Goal: Navigation & Orientation: Find specific page/section

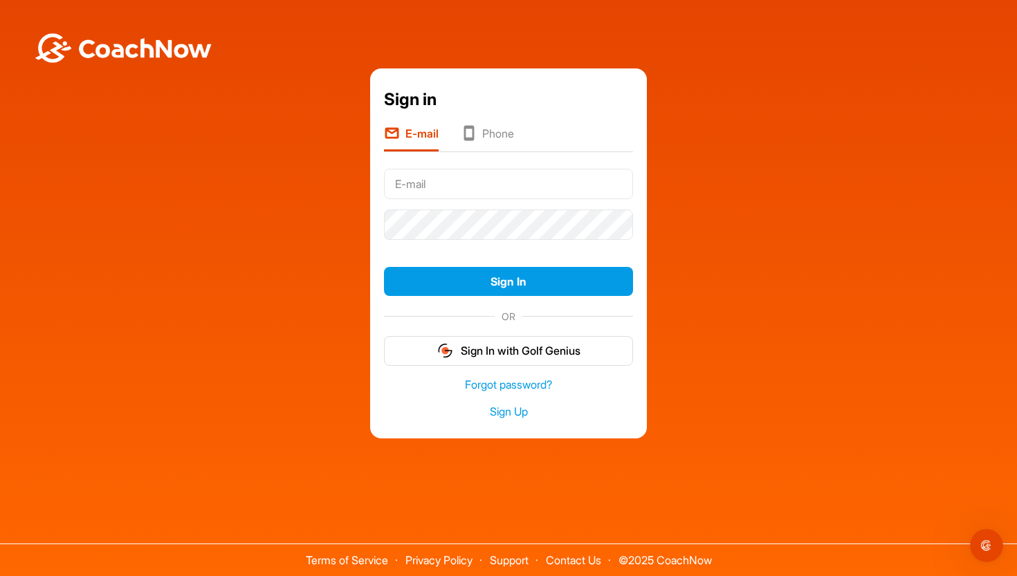
click at [868, 4] on div "Sign in E-mail Phone Sign In OR Sign In with Golf Genius Forgot password? Sign …" at bounding box center [508, 250] width 1017 height 500
click at [434, 139] on li "E-mail" at bounding box center [411, 138] width 55 height 26
click at [443, 178] on input "text" at bounding box center [508, 184] width 249 height 30
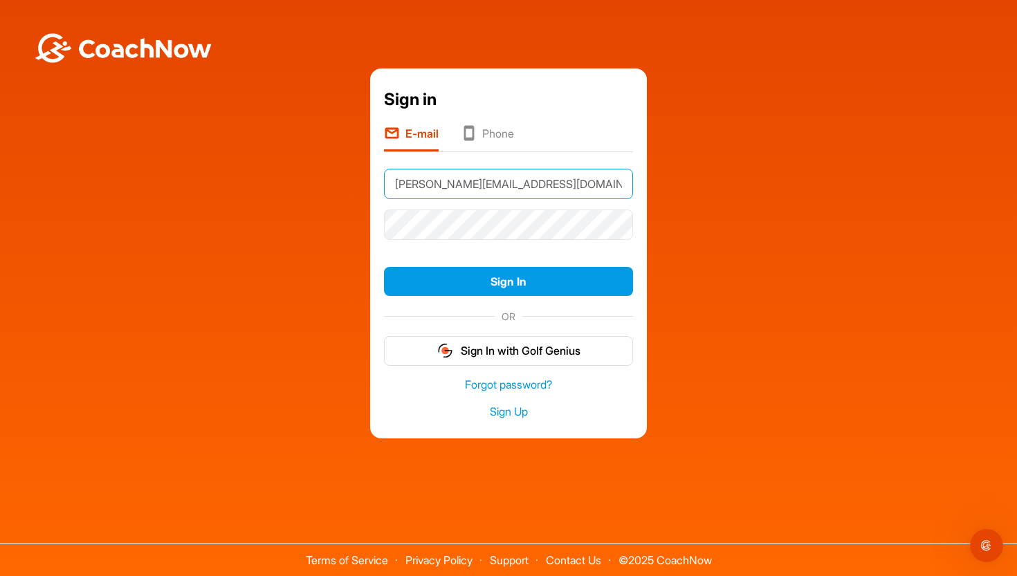
type input "[PERSON_NAME][EMAIL_ADDRESS][DOMAIN_NAME]"
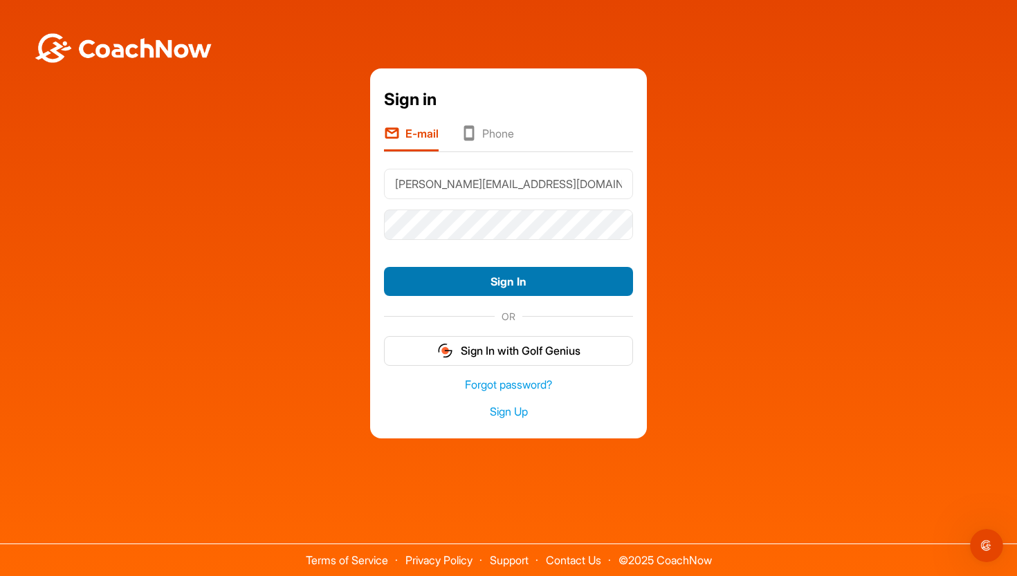
click at [478, 286] on button "Sign In" at bounding box center [508, 282] width 249 height 30
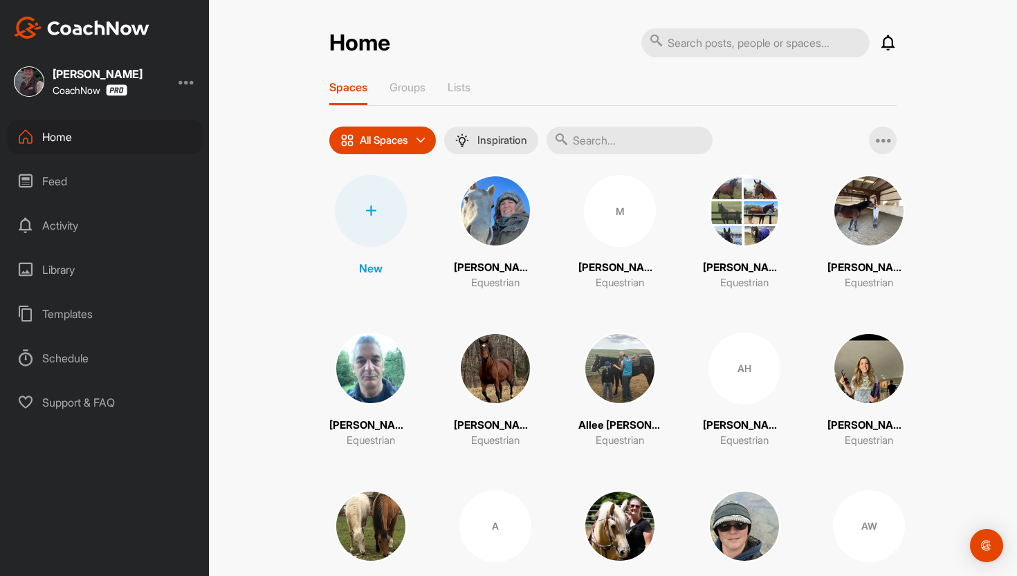
click at [877, 378] on img at bounding box center [869, 369] width 72 height 72
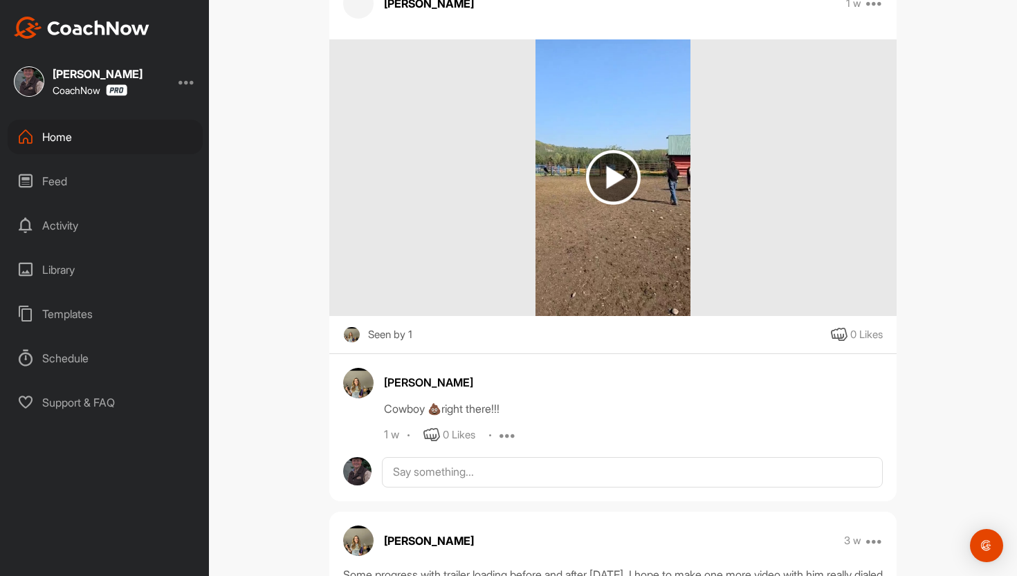
scroll to position [603, 0]
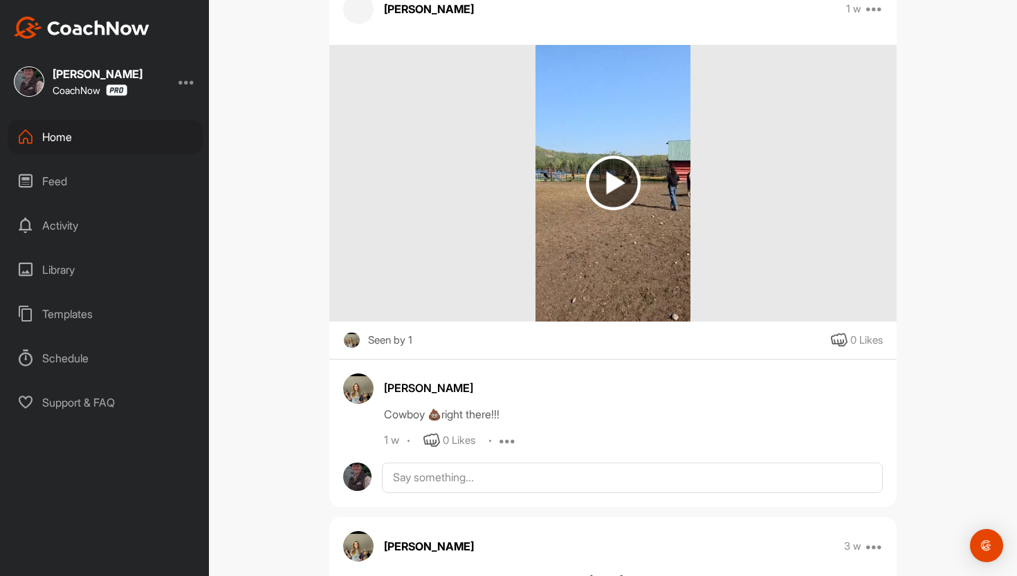
click at [614, 187] on img at bounding box center [613, 183] width 55 height 55
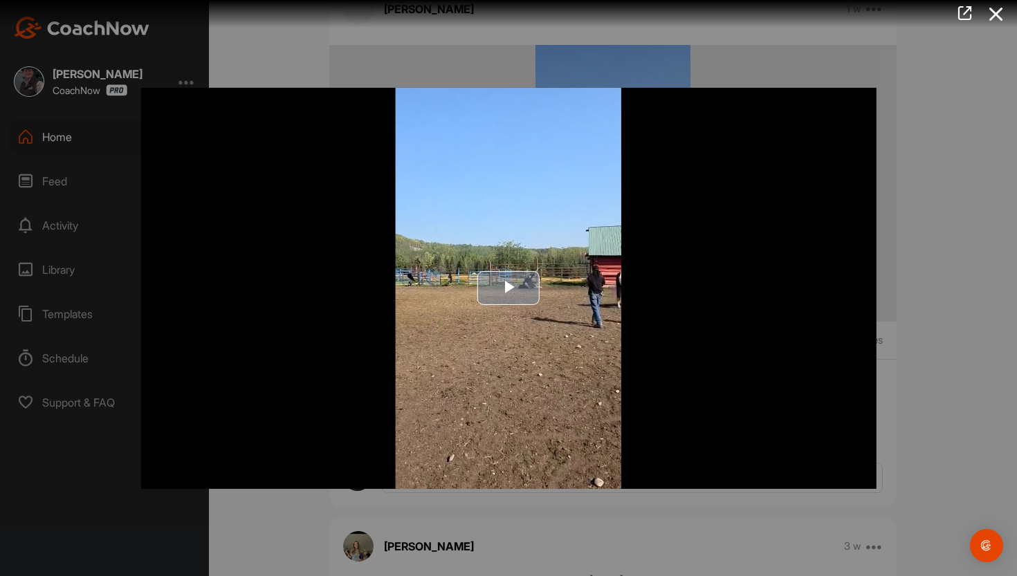
click at [508, 288] on span "Video Player" at bounding box center [508, 288] width 0 height 0
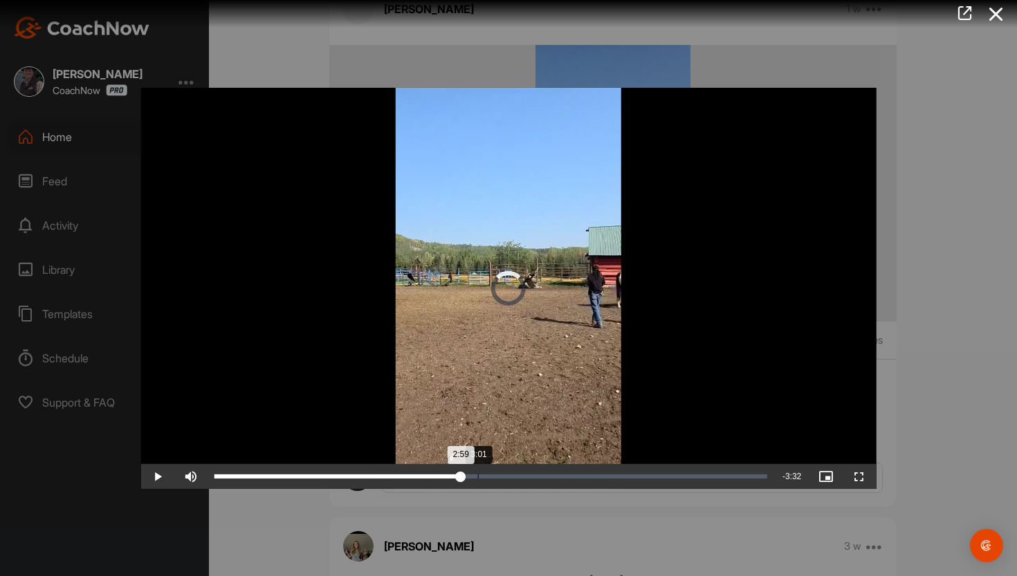
drag, startPoint x: 266, startPoint y: 493, endPoint x: 488, endPoint y: 491, distance: 222.1
click at [488, 479] on div "Loaded : 43.53% 3:01 2:59" at bounding box center [490, 477] width 553 height 4
drag, startPoint x: 505, startPoint y: 493, endPoint x: 662, endPoint y: 517, distance: 158.9
click at [662, 502] on div "Video Player is loading. Play Video Play Skip Backward Skip Forward Mute Curren…" at bounding box center [508, 287] width 763 height 429
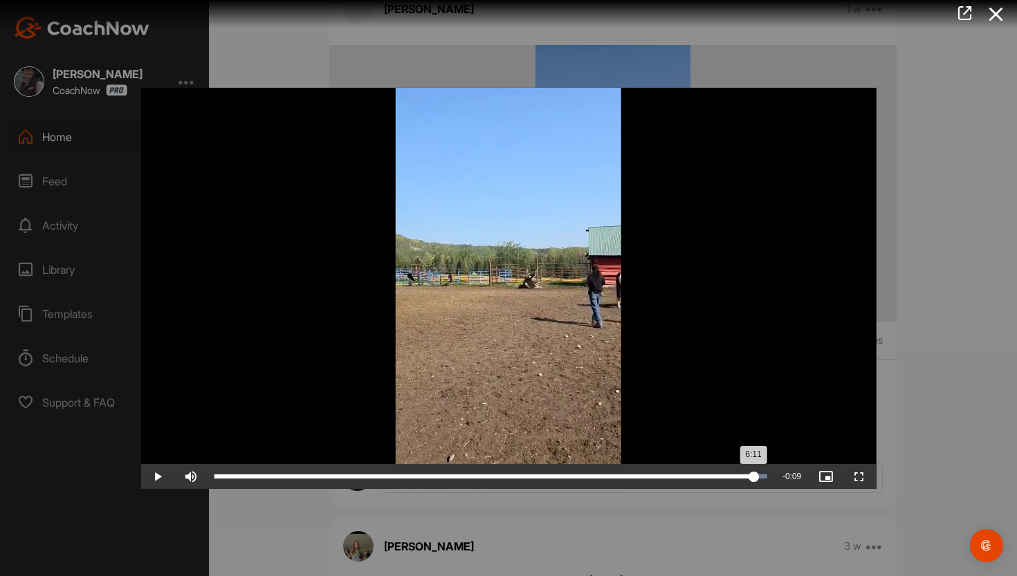
drag, startPoint x: 656, startPoint y: 499, endPoint x: 754, endPoint y: 493, distance: 98.4
click at [754, 489] on div "Loaded : 100.00% 6:11 6:11" at bounding box center [491, 476] width 567 height 25
click at [998, 12] on icon at bounding box center [996, 14] width 32 height 26
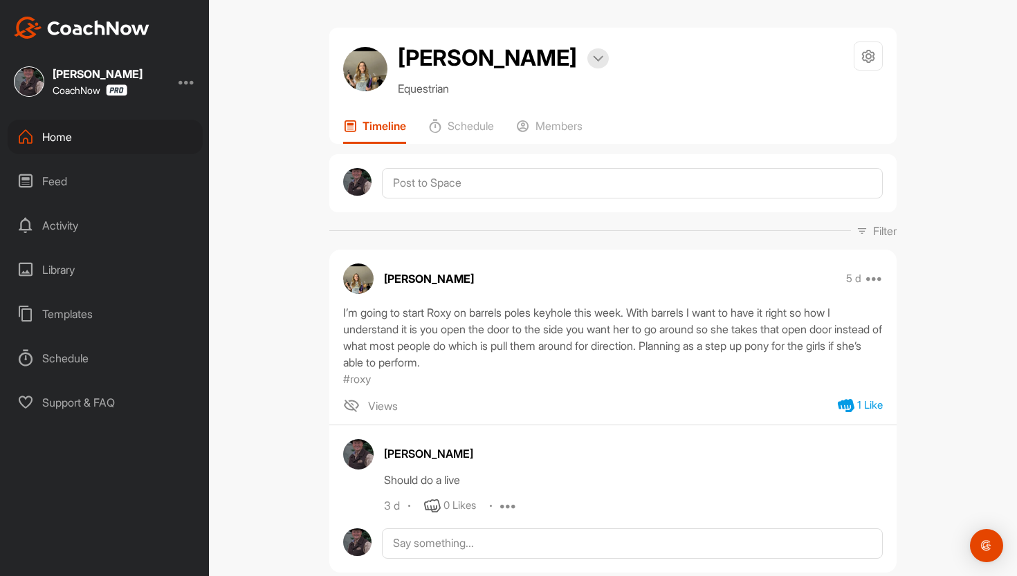
scroll to position [0, 0]
click at [77, 178] on div "Feed" at bounding box center [105, 181] width 195 height 35
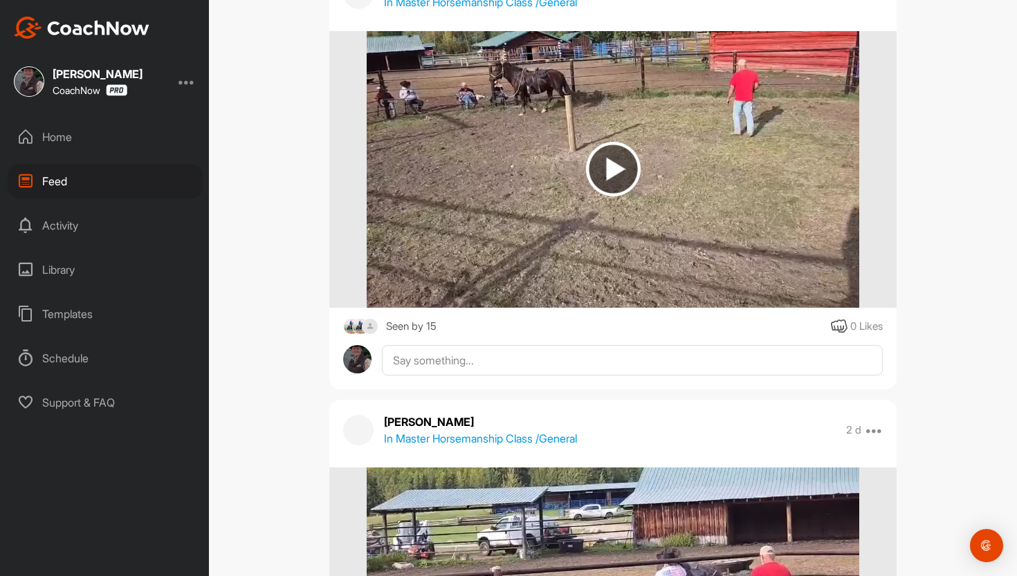
scroll to position [8528, 0]
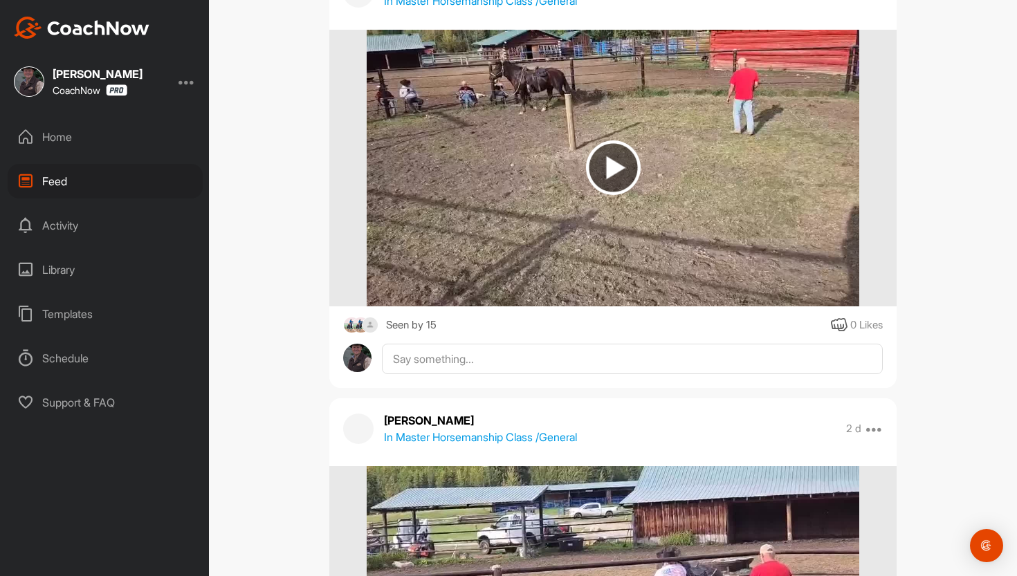
click at [55, 228] on div "Activity" at bounding box center [105, 225] width 195 height 35
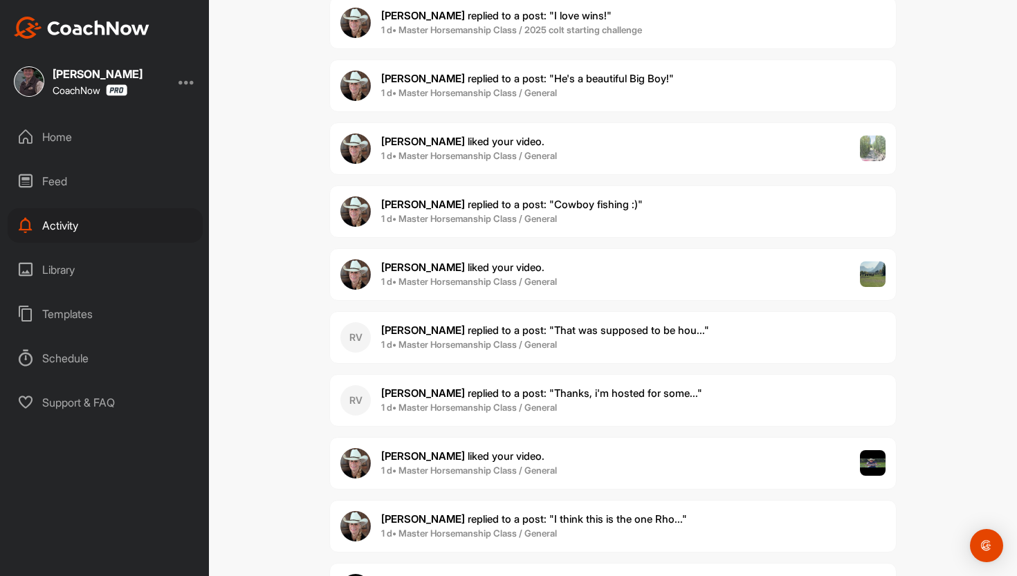
scroll to position [469, 0]
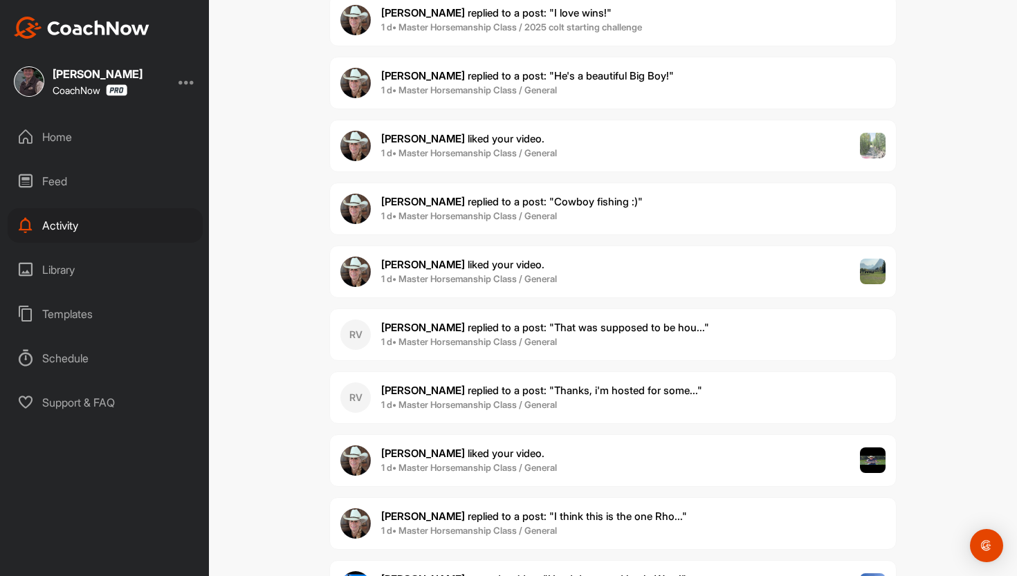
click at [479, 205] on span "Marianne A. replied to a post : "Cowboy fishing :)"" at bounding box center [512, 201] width 262 height 13
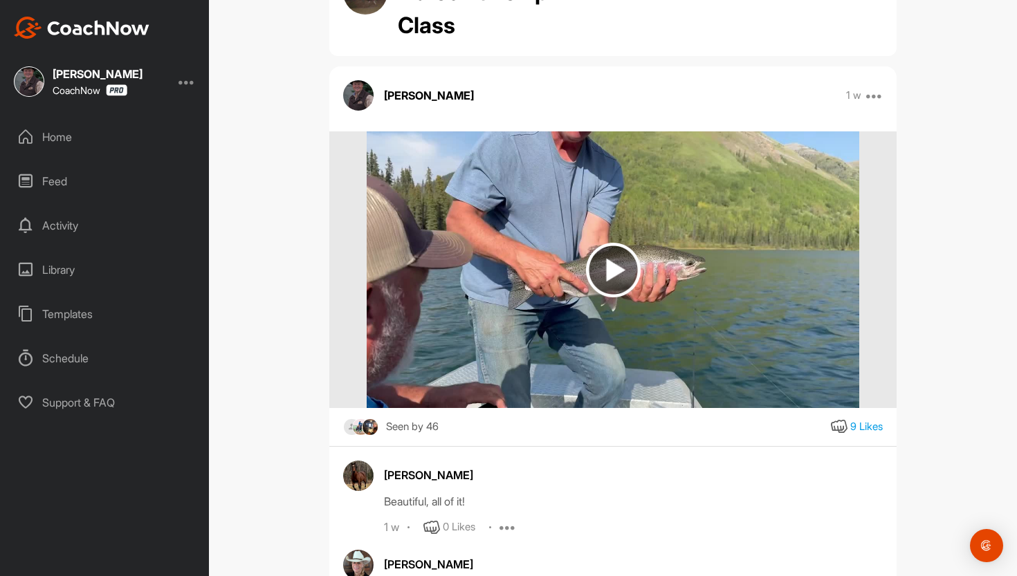
scroll to position [100, 0]
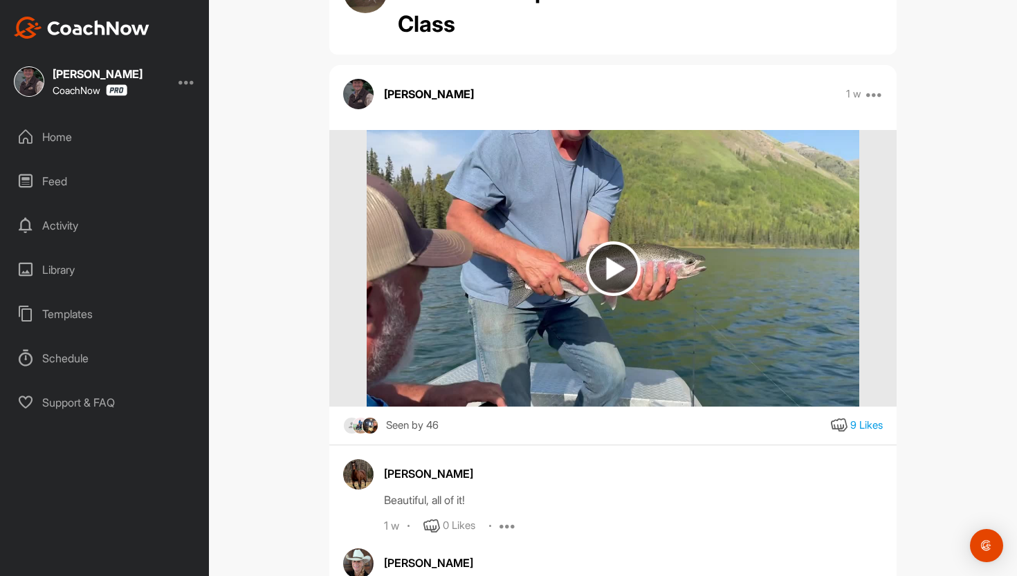
click at [616, 271] on img at bounding box center [613, 268] width 55 height 55
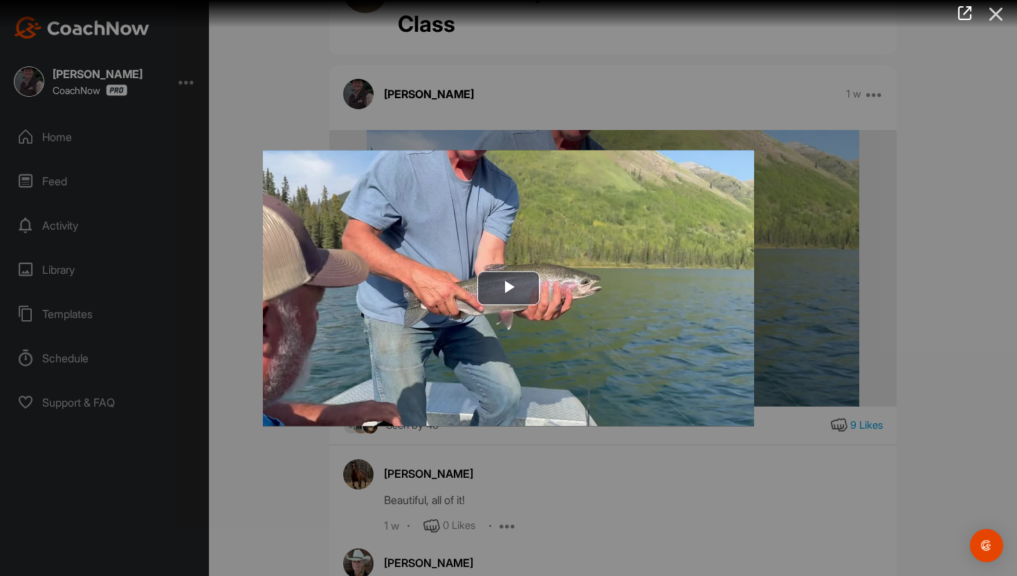
click at [993, 17] on icon at bounding box center [996, 14] width 32 height 26
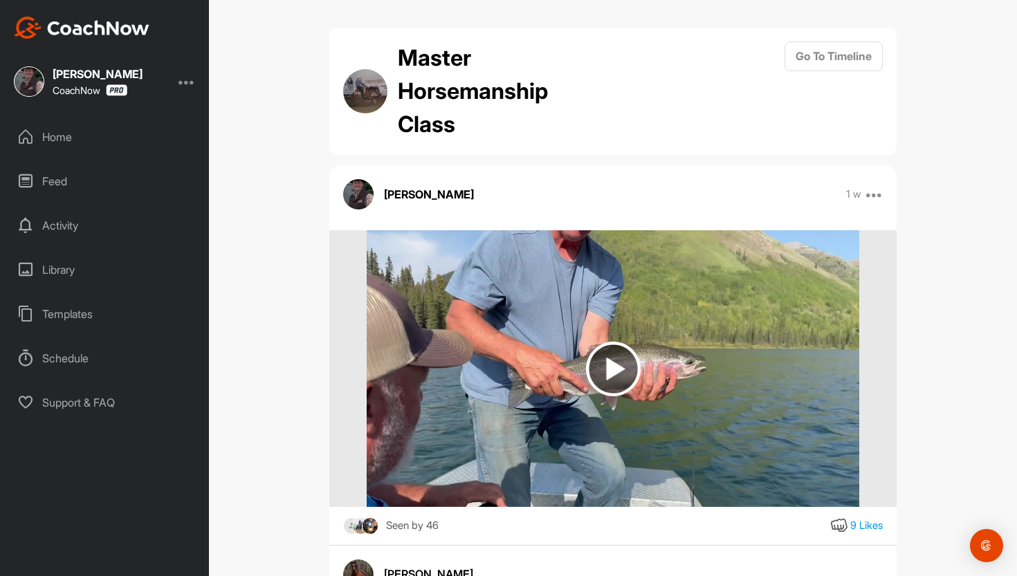
scroll to position [0, 0]
click at [818, 58] on button "Go To Timeline" at bounding box center [834, 57] width 98 height 30
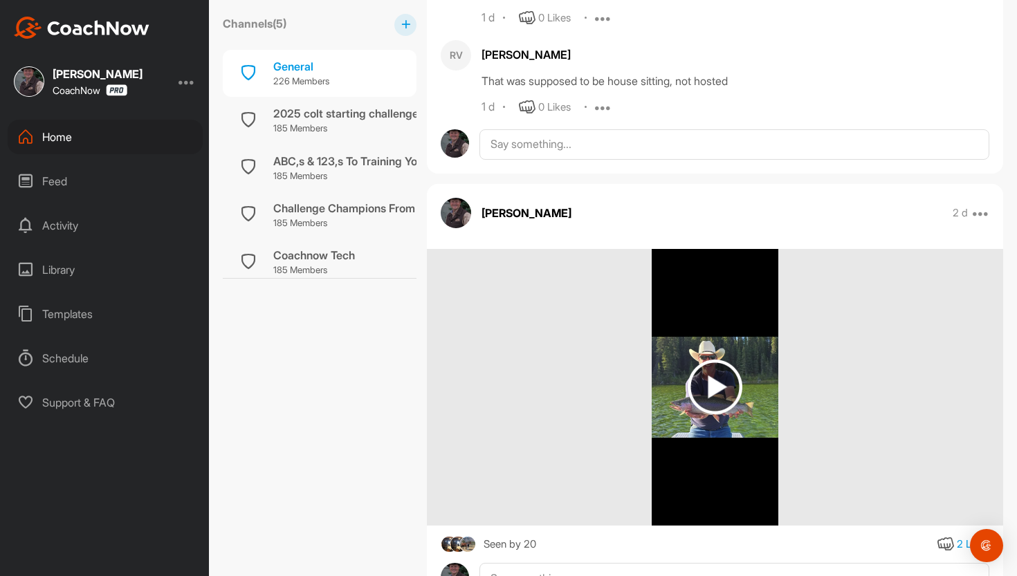
scroll to position [2651, 0]
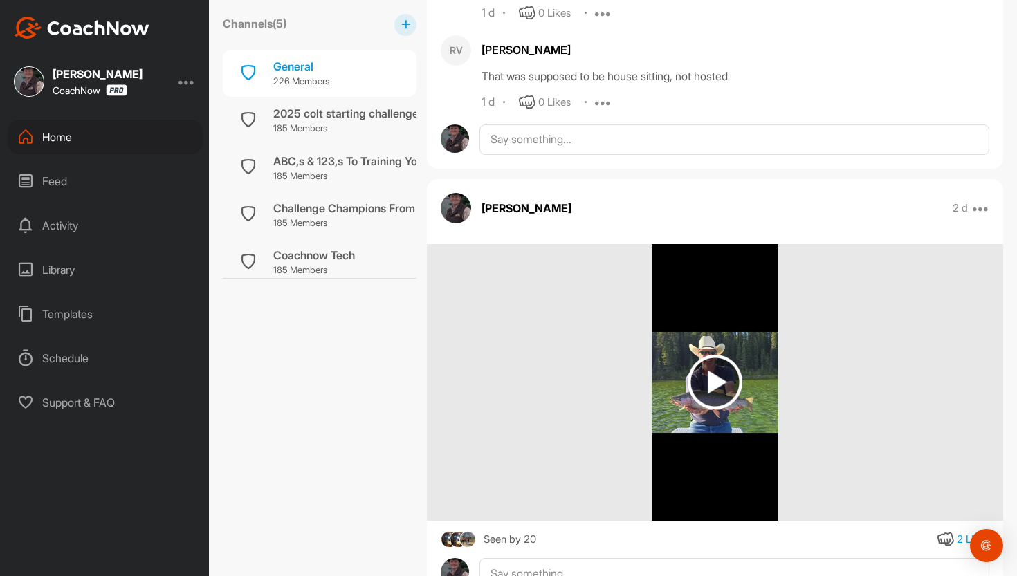
click at [719, 374] on img at bounding box center [715, 382] width 55 height 55
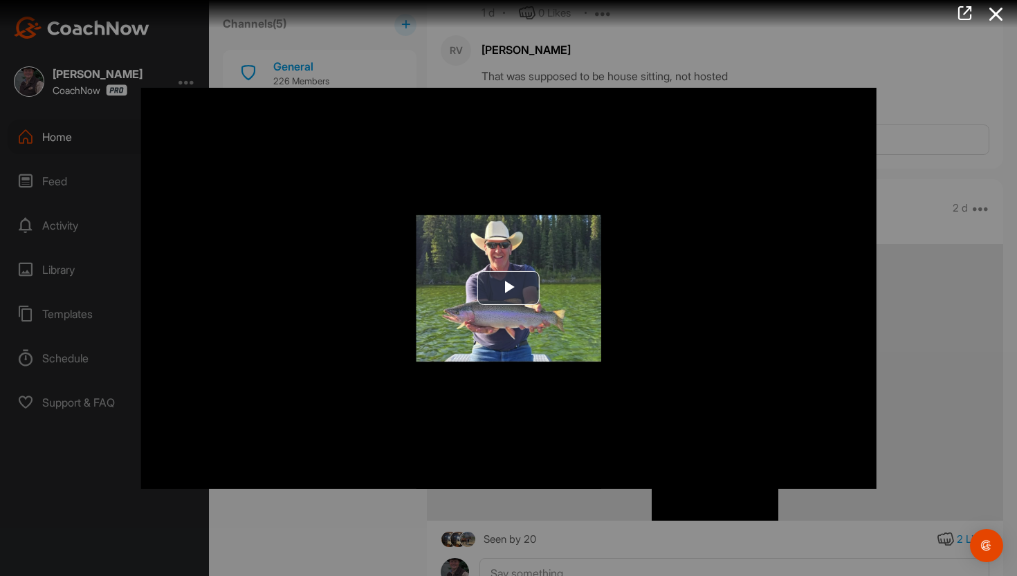
click at [886, 392] on div "Video Player is loading. Play Video Play Skip Backward Skip Forward Mute Curren…" at bounding box center [508, 287] width 763 height 429
click at [508, 288] on span "Video Player" at bounding box center [508, 288] width 0 height 0
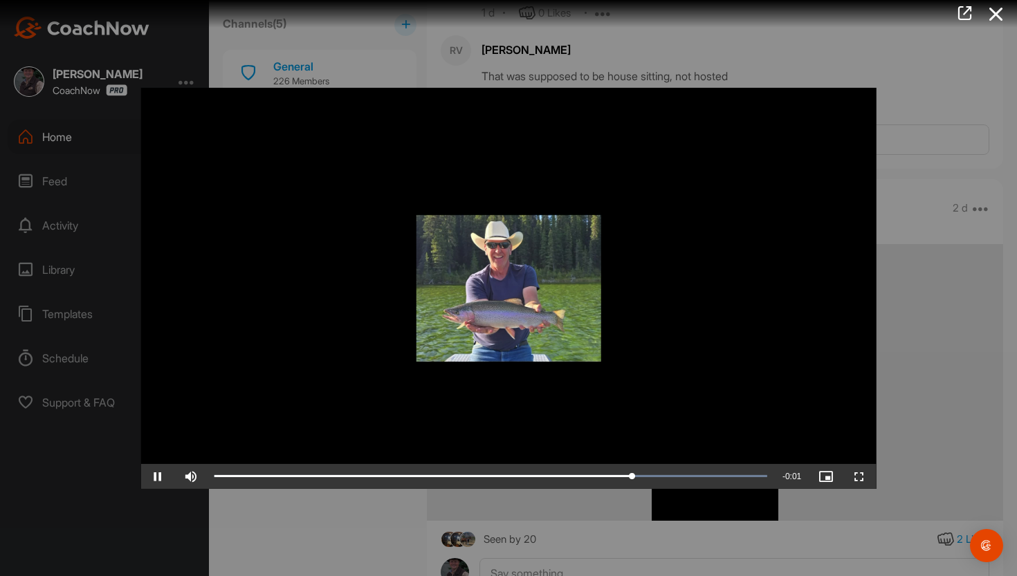
click at [966, 371] on div at bounding box center [508, 288] width 1017 height 576
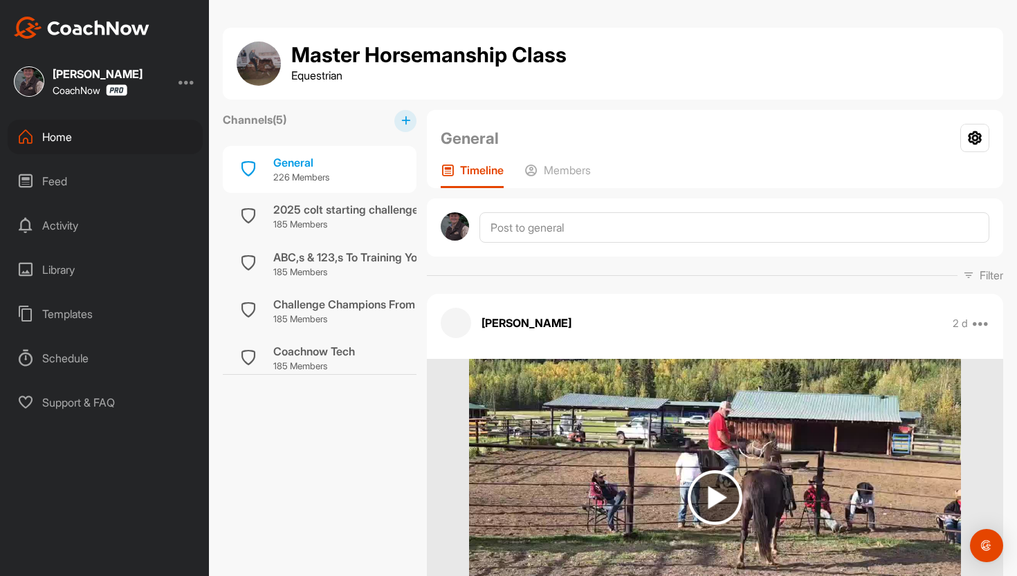
scroll to position [0, 0]
click at [385, 214] on div "2025 colt starting challenge" at bounding box center [345, 209] width 145 height 17
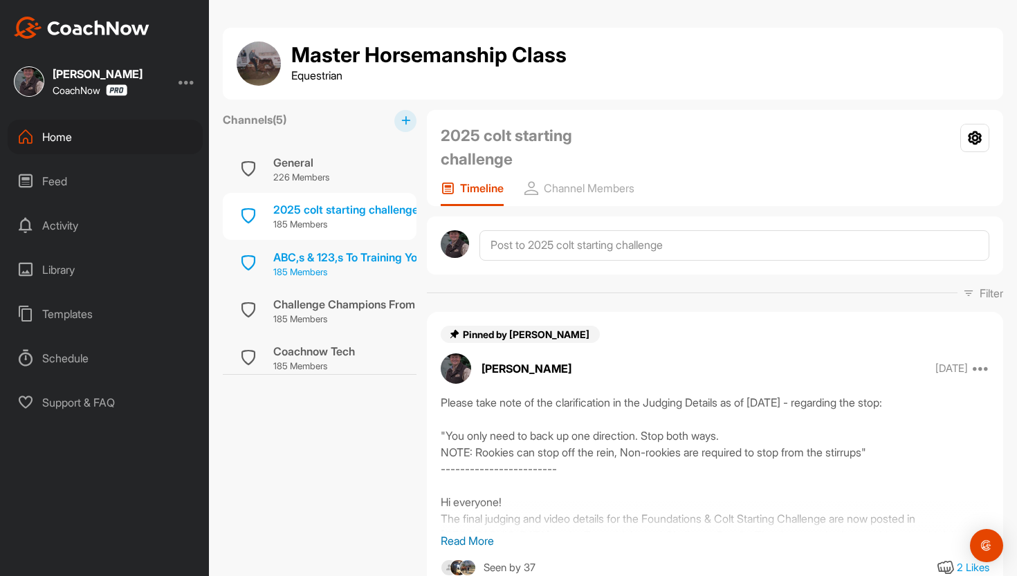
click at [368, 258] on div "ABC,s & 123,s To Training Your Horse" at bounding box center [366, 257] width 187 height 17
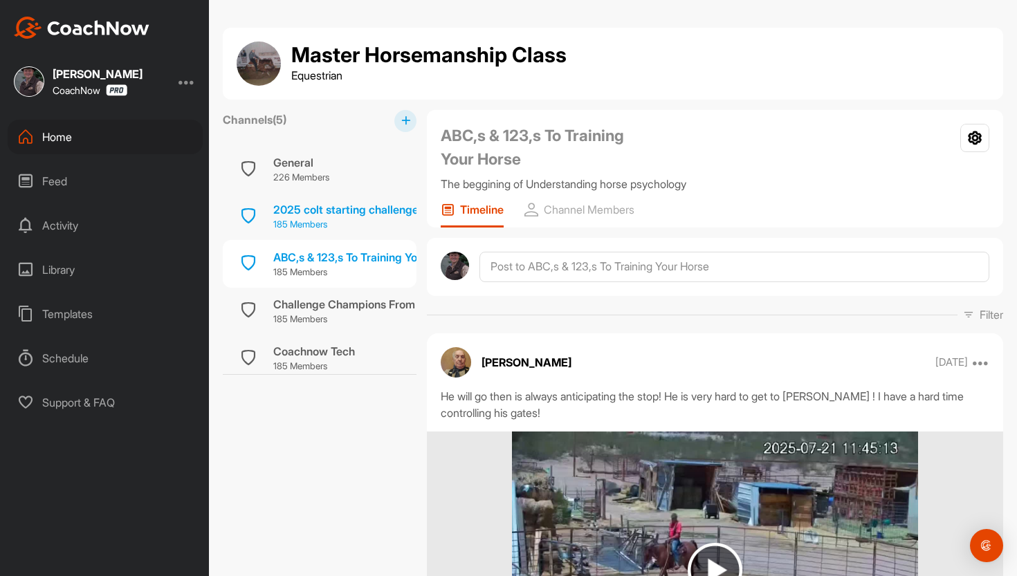
click at [367, 213] on div "2025 colt starting challenge" at bounding box center [345, 209] width 145 height 17
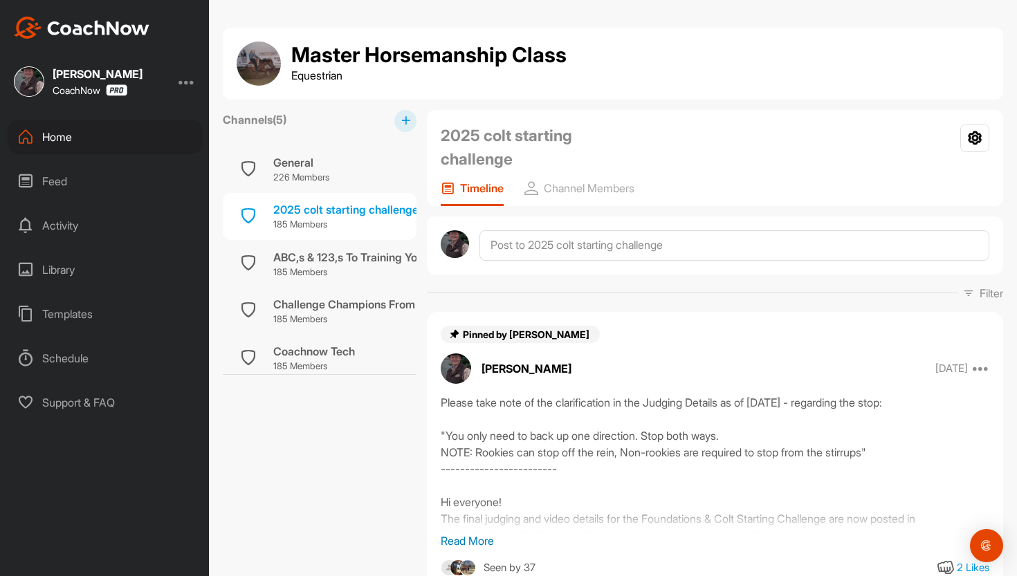
click at [75, 220] on div "Activity" at bounding box center [105, 225] width 195 height 35
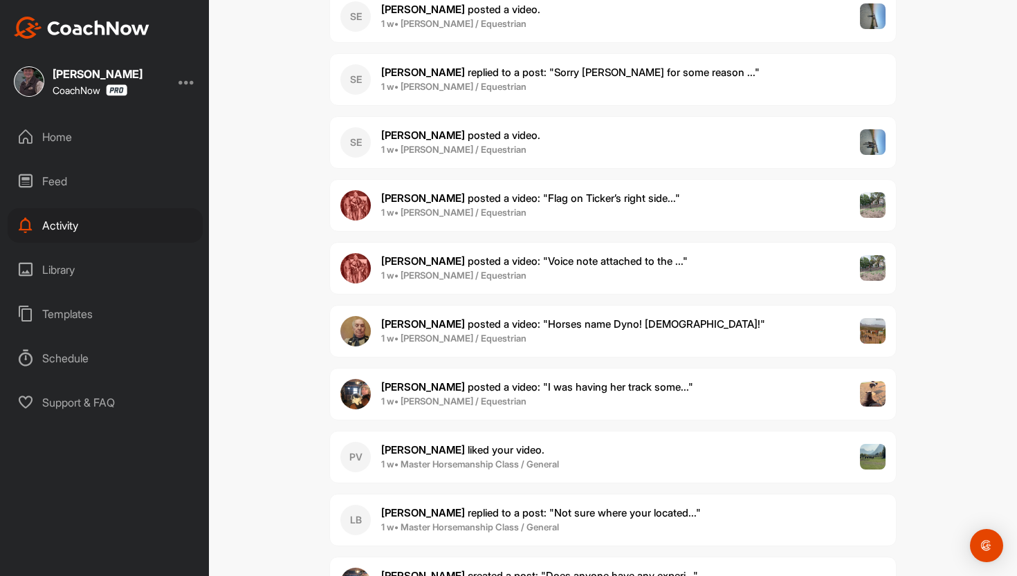
scroll to position [8238, 0]
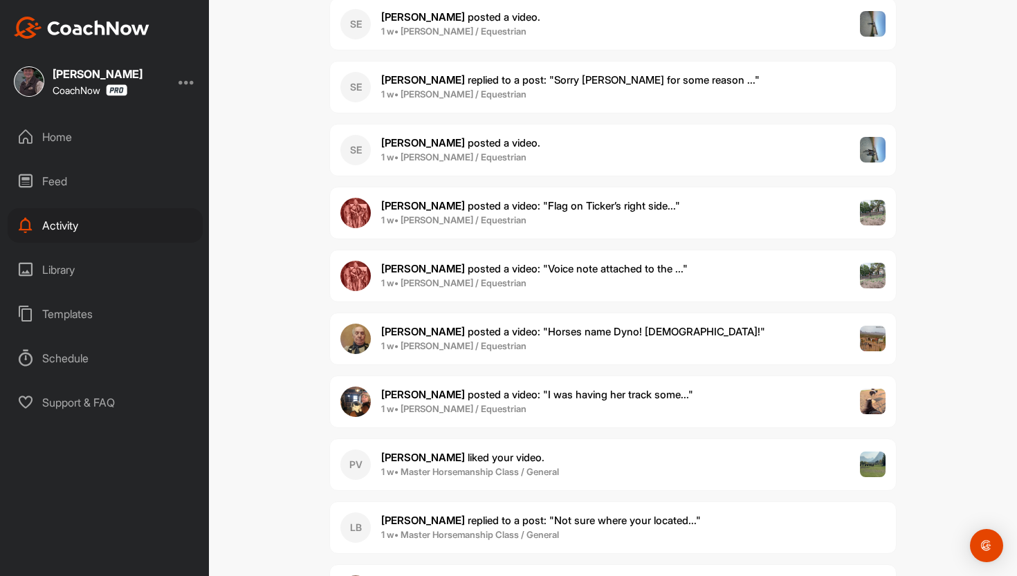
click at [72, 137] on div "Home" at bounding box center [105, 137] width 195 height 35
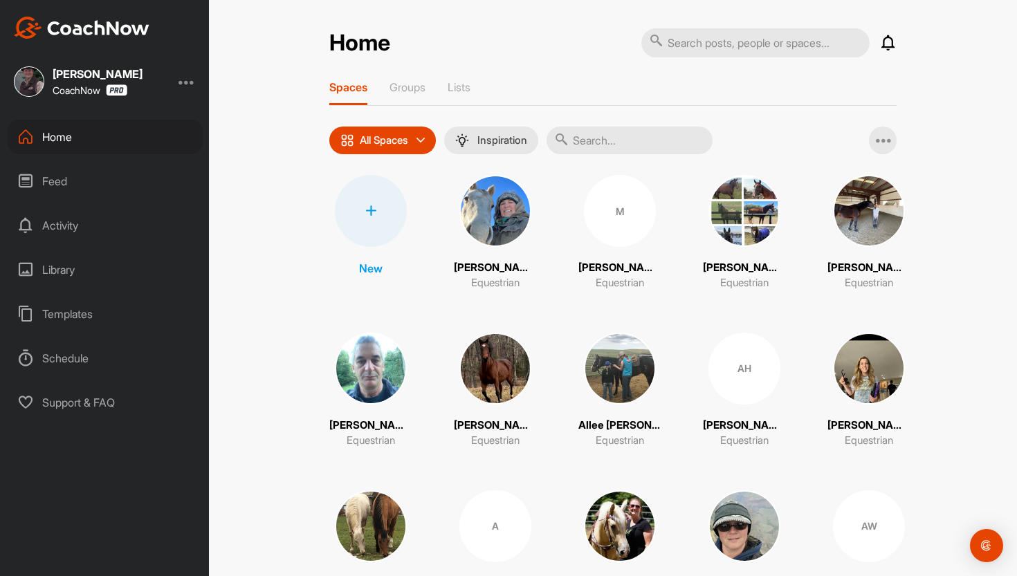
click at [54, 184] on div "Feed" at bounding box center [105, 181] width 195 height 35
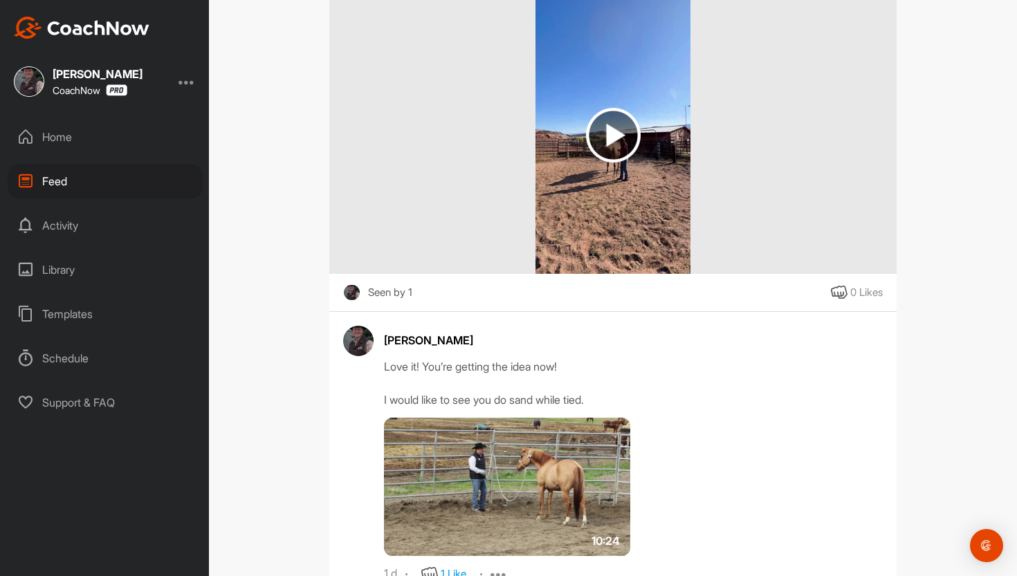
scroll to position [5526, 0]
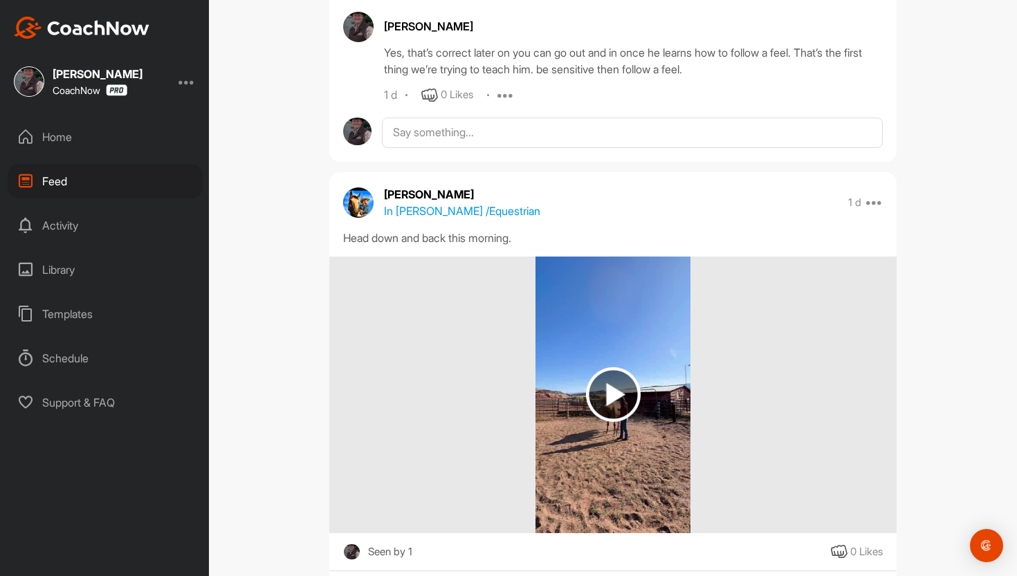
click at [67, 143] on div "Home" at bounding box center [105, 137] width 195 height 35
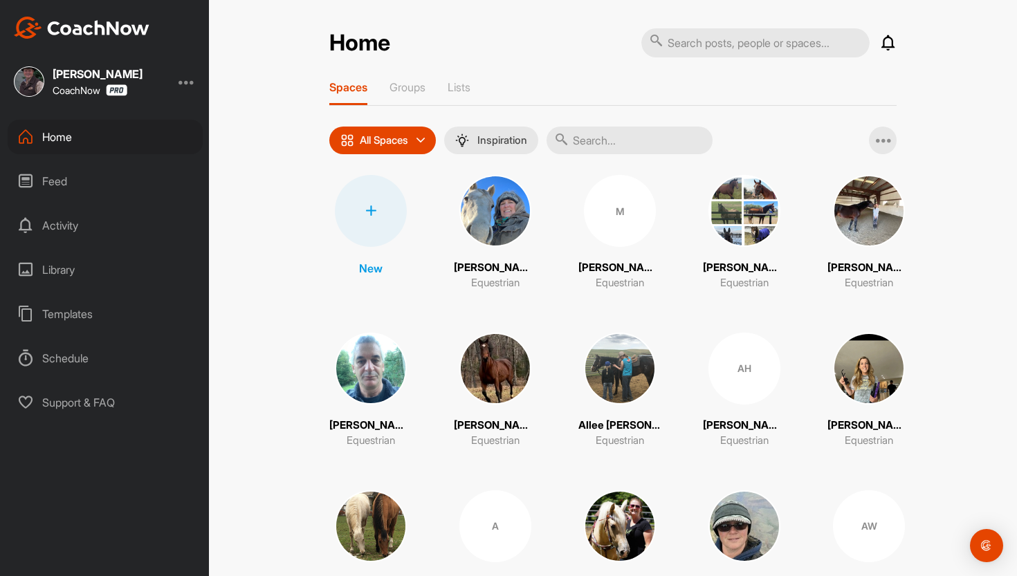
click at [360, 138] on p "All Spaces" at bounding box center [384, 140] width 48 height 11
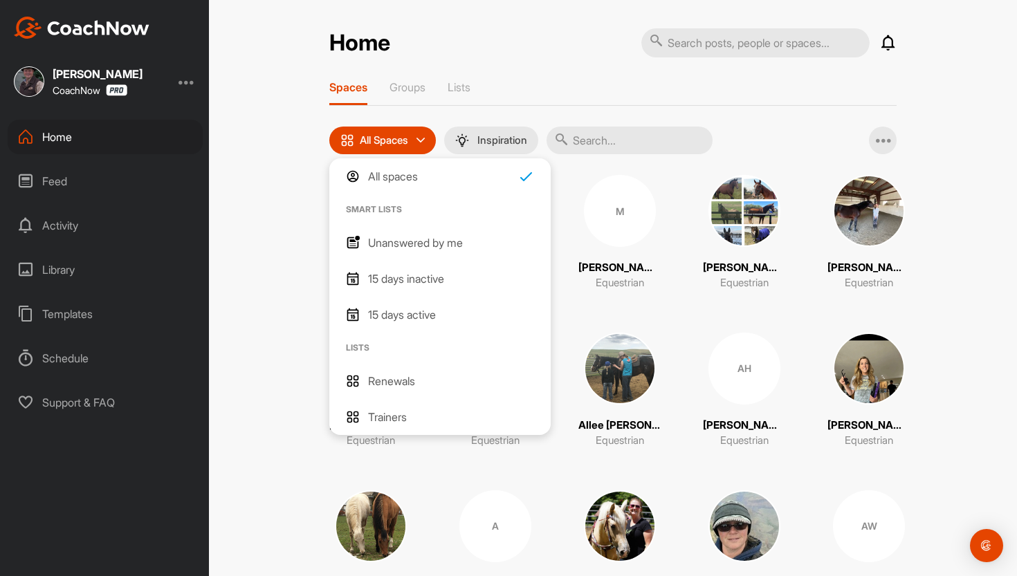
click at [399, 414] on p "Trainers" at bounding box center [387, 417] width 39 height 17
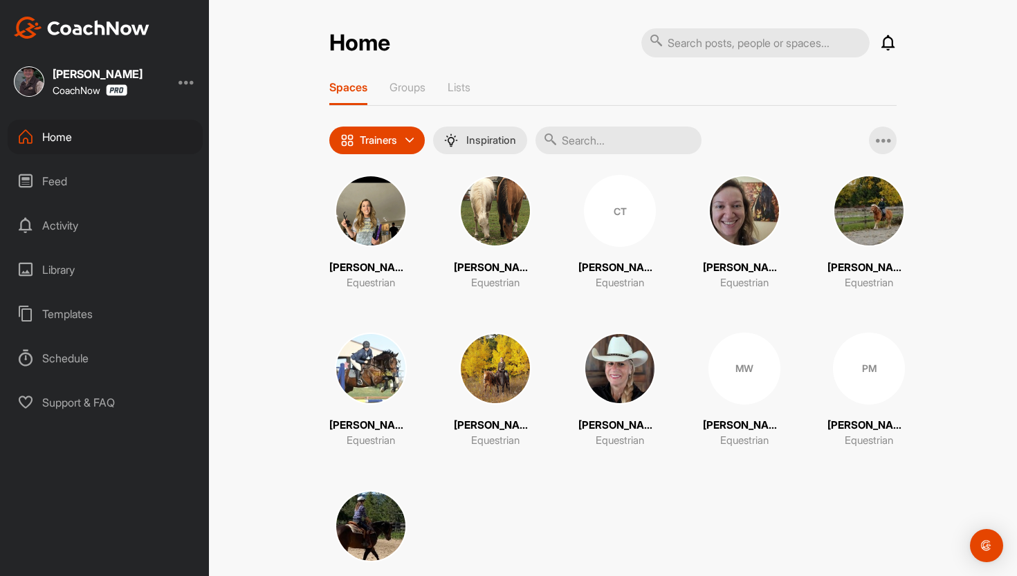
click at [378, 225] on img at bounding box center [371, 211] width 72 height 72
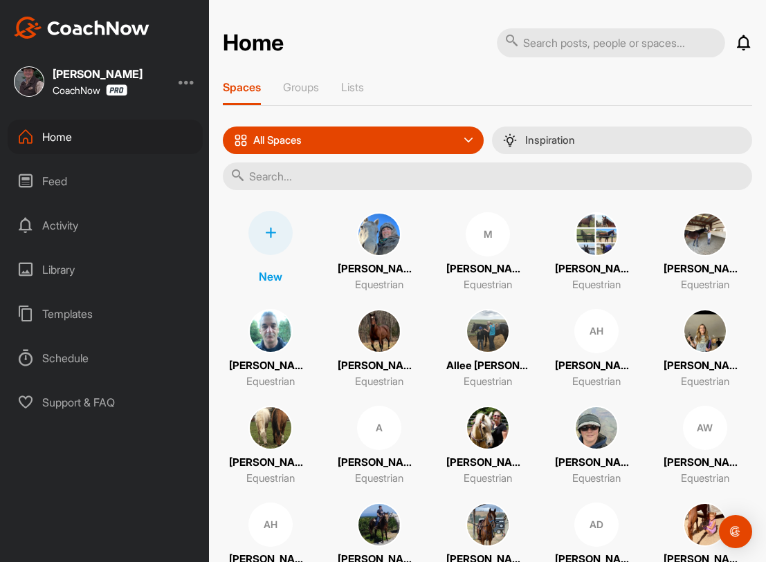
click at [318, 174] on input "text" at bounding box center [487, 177] width 529 height 28
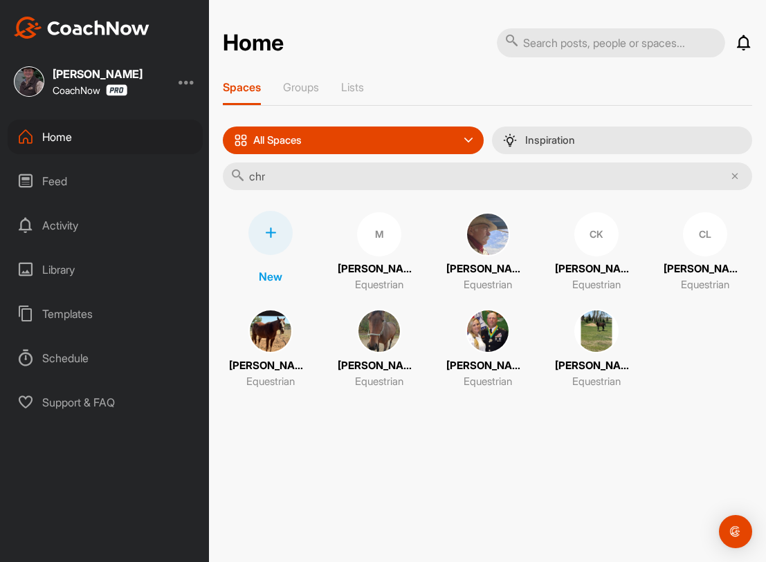
type input "chr"
click at [284, 326] on img at bounding box center [270, 331] width 44 height 44
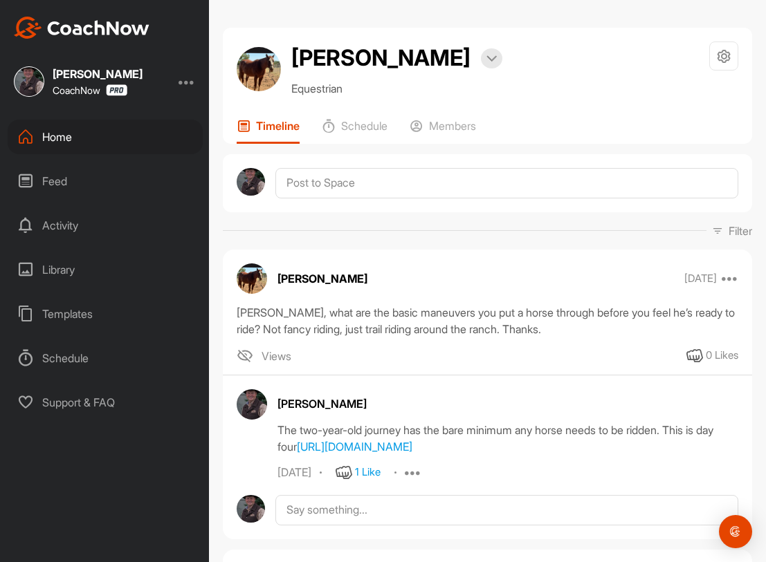
click at [62, 148] on div "Home" at bounding box center [105, 137] width 195 height 35
